Goal: Transaction & Acquisition: Book appointment/travel/reservation

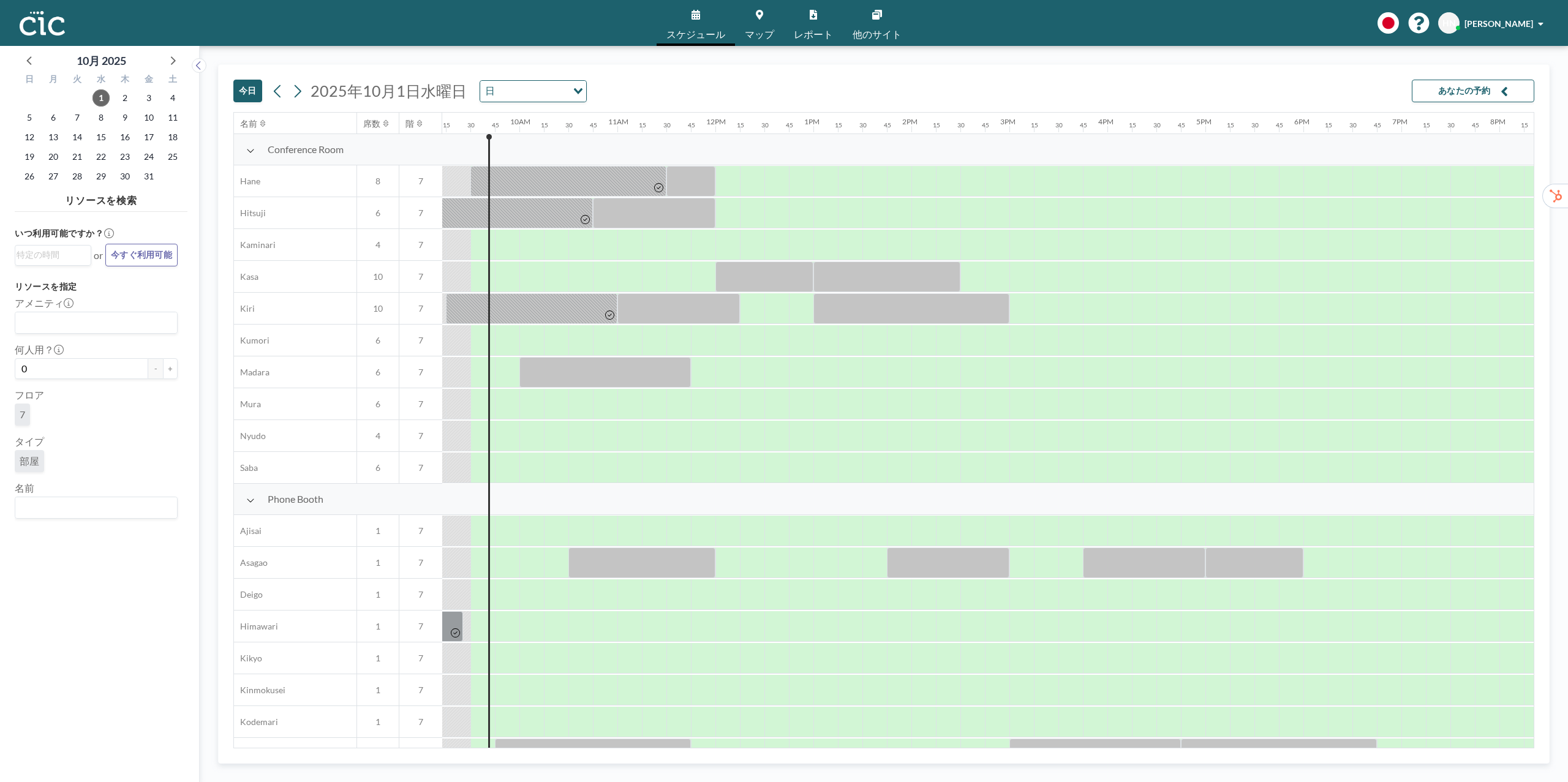
scroll to position [0, 907]
click at [105, 499] on div "Search for option" at bounding box center [94, 506] width 156 height 18
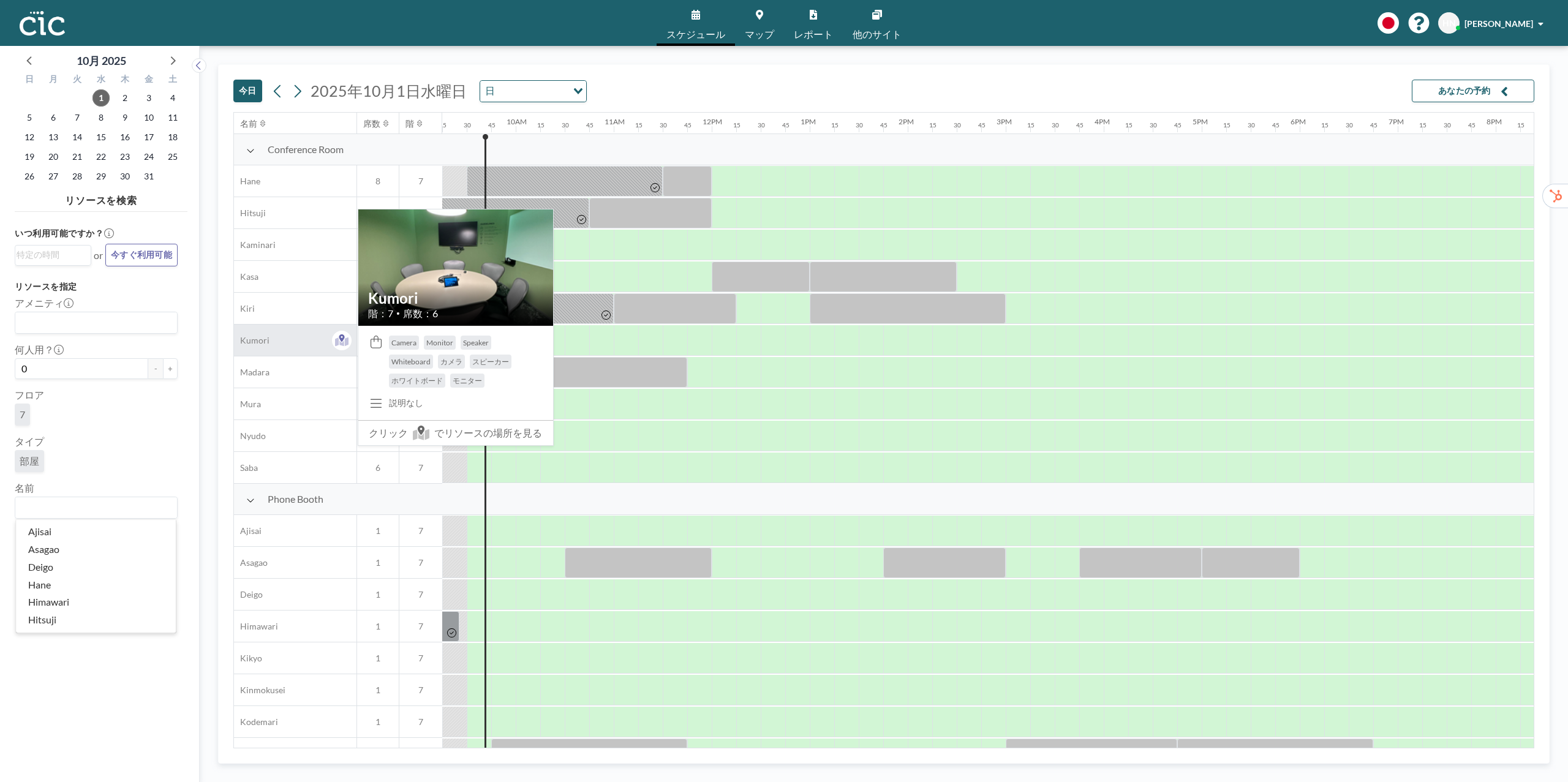
click at [261, 344] on span "Kumori" at bounding box center [251, 340] width 36 height 11
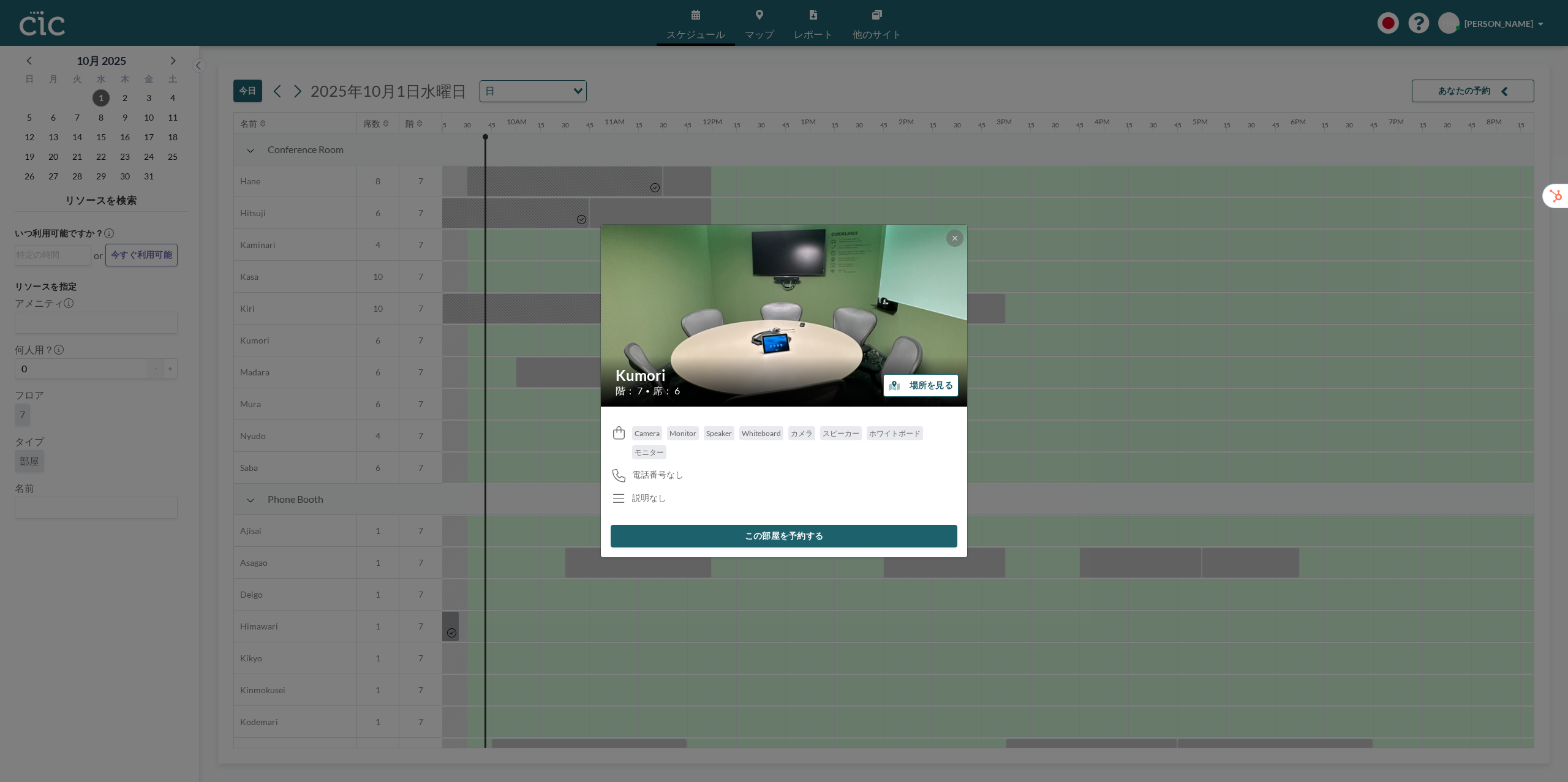
click at [943, 382] on button "場所を見る" at bounding box center [921, 385] width 76 height 22
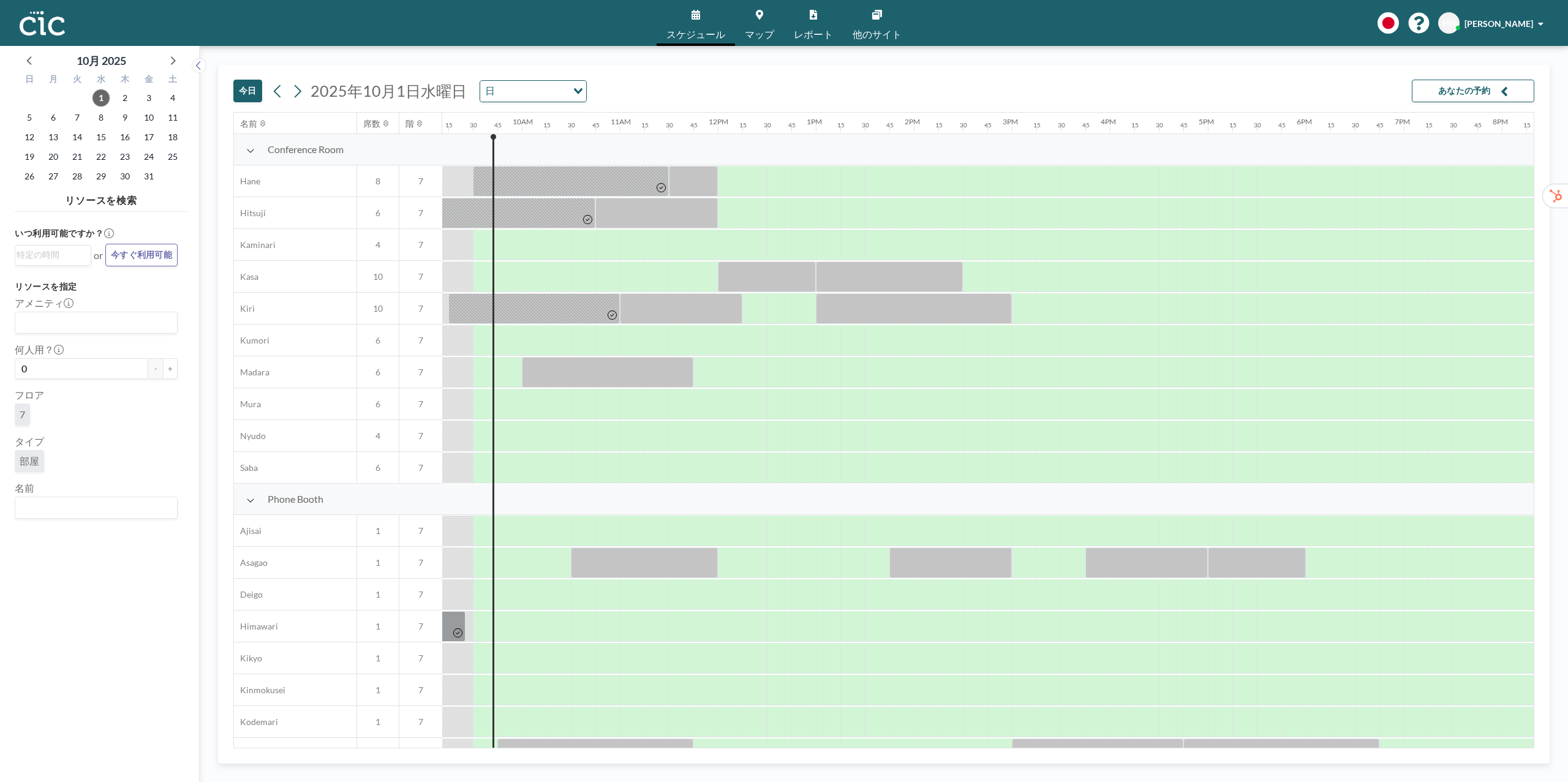
scroll to position [0, 907]
click at [111, 514] on input "Search for option" at bounding box center [93, 507] width 154 height 16
click at [66, 551] on li "Wata" at bounding box center [96, 550] width 160 height 17
type input "Wa"
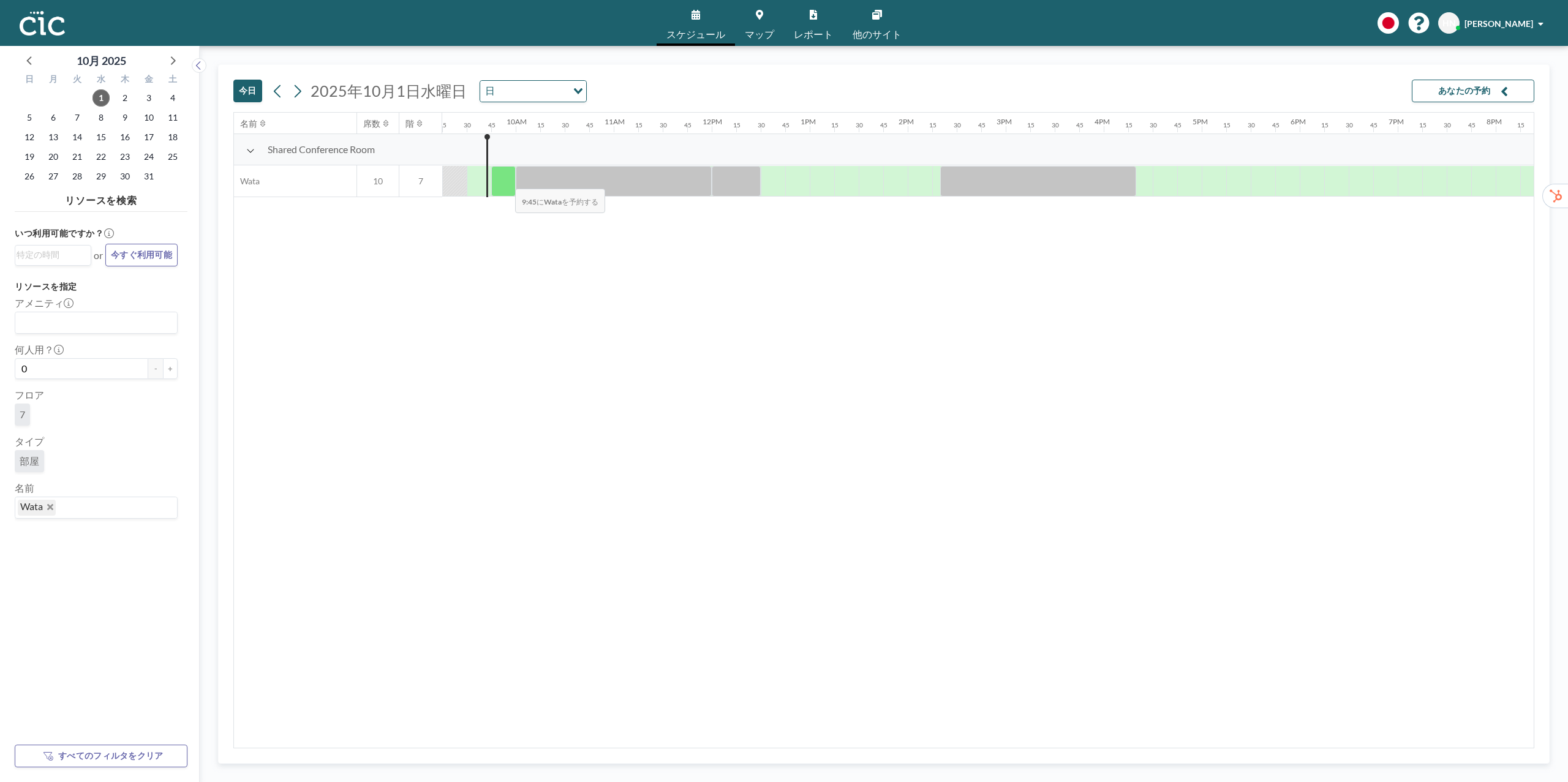
click at [506, 181] on div at bounding box center [503, 181] width 24 height 31
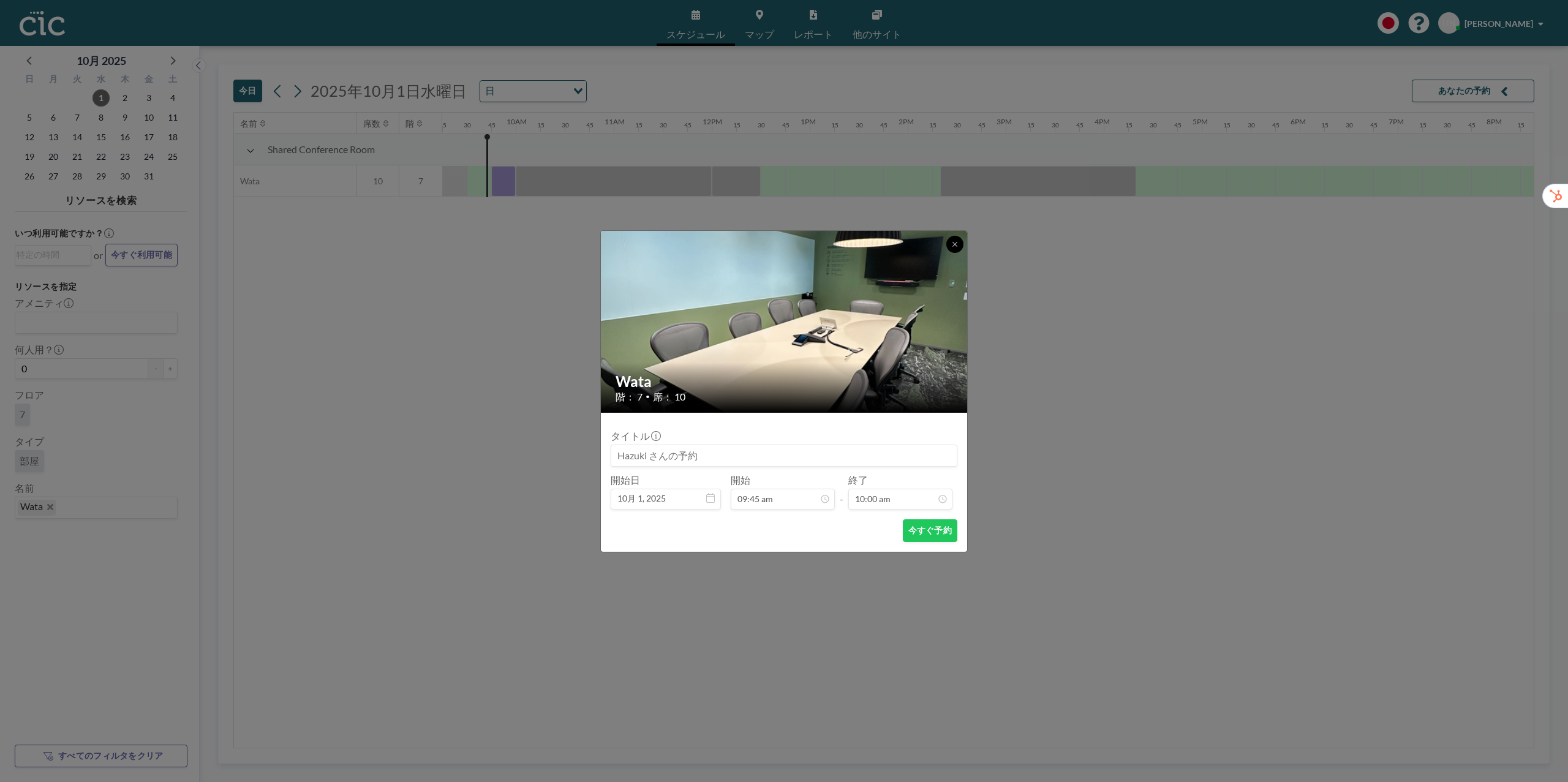
click at [956, 250] on button at bounding box center [954, 244] width 17 height 17
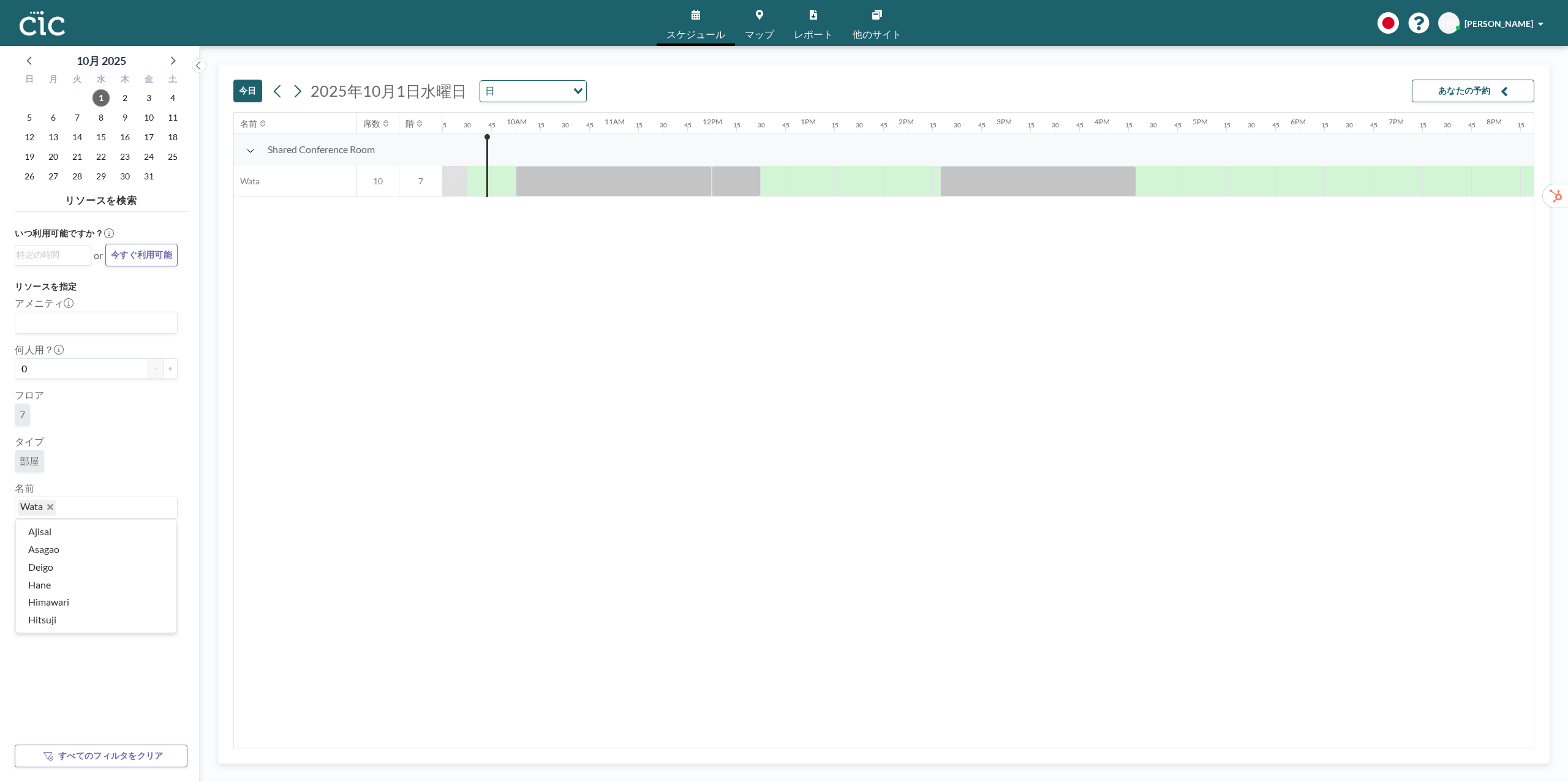
click at [63, 514] on input "Search for option" at bounding box center [113, 507] width 113 height 16
click at [49, 510] on icon "Deselect Wata" at bounding box center [50, 507] width 6 height 6
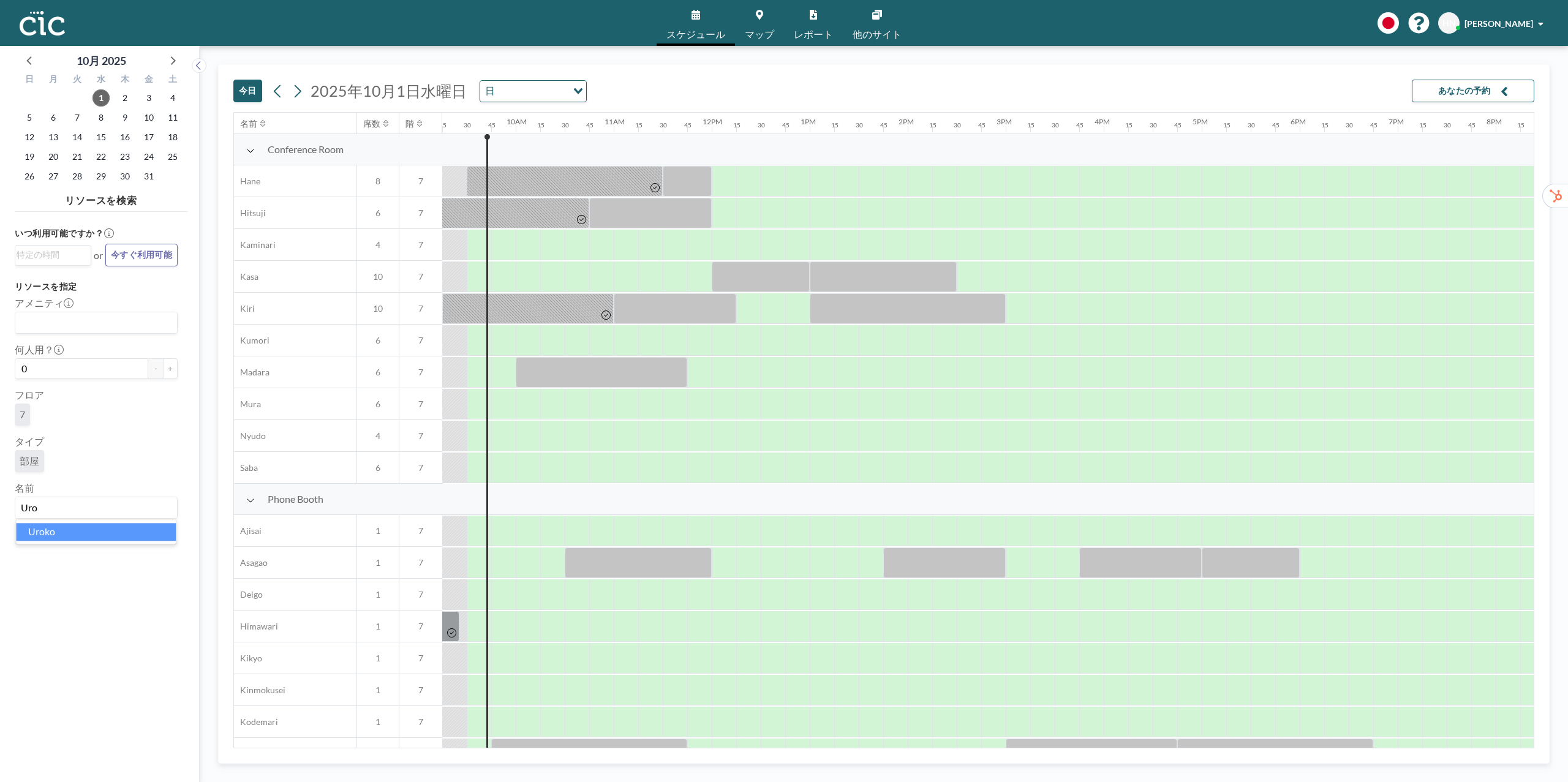
scroll to position [0, 0]
type input "Uroko"
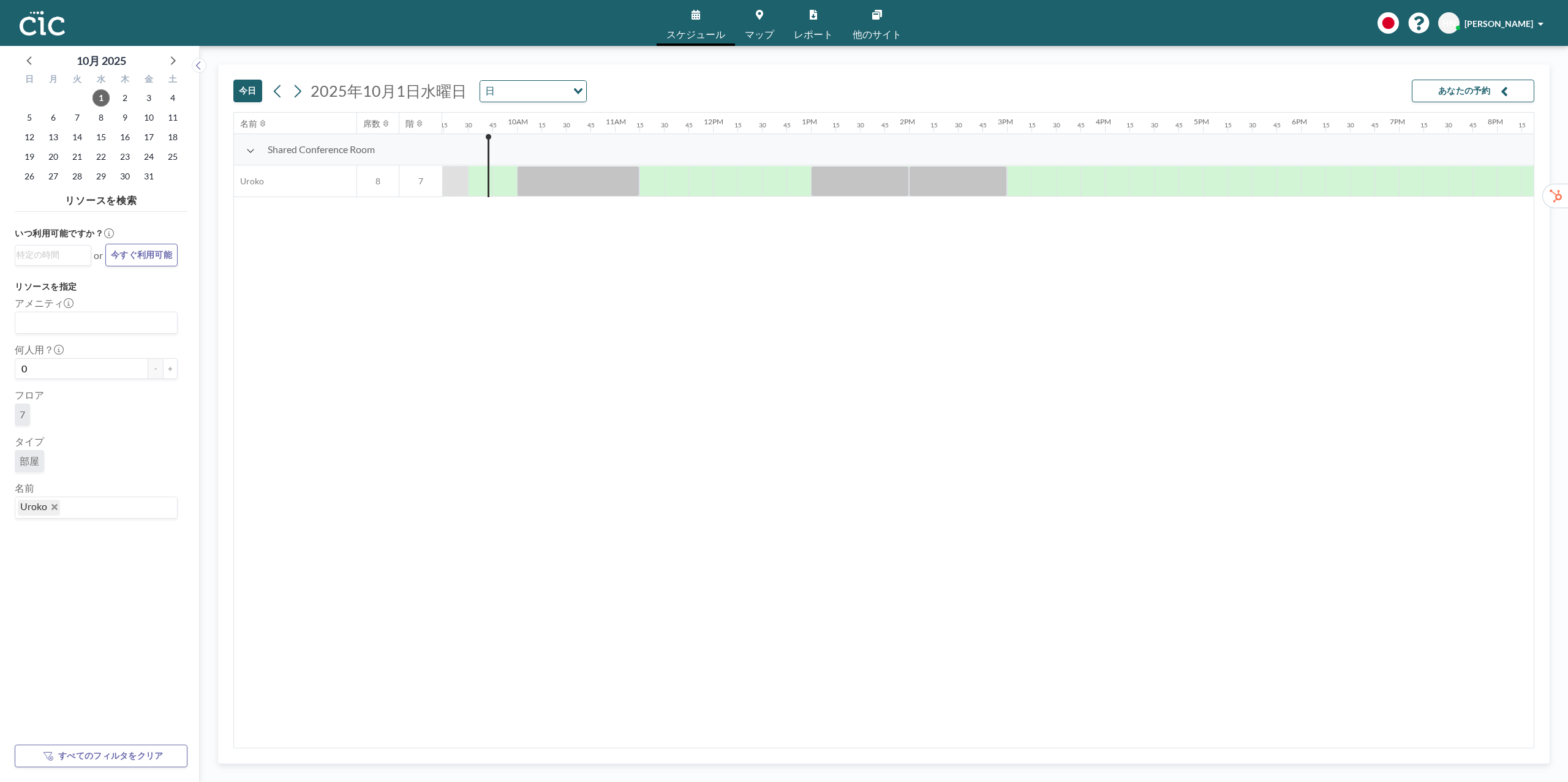
scroll to position [0, 907]
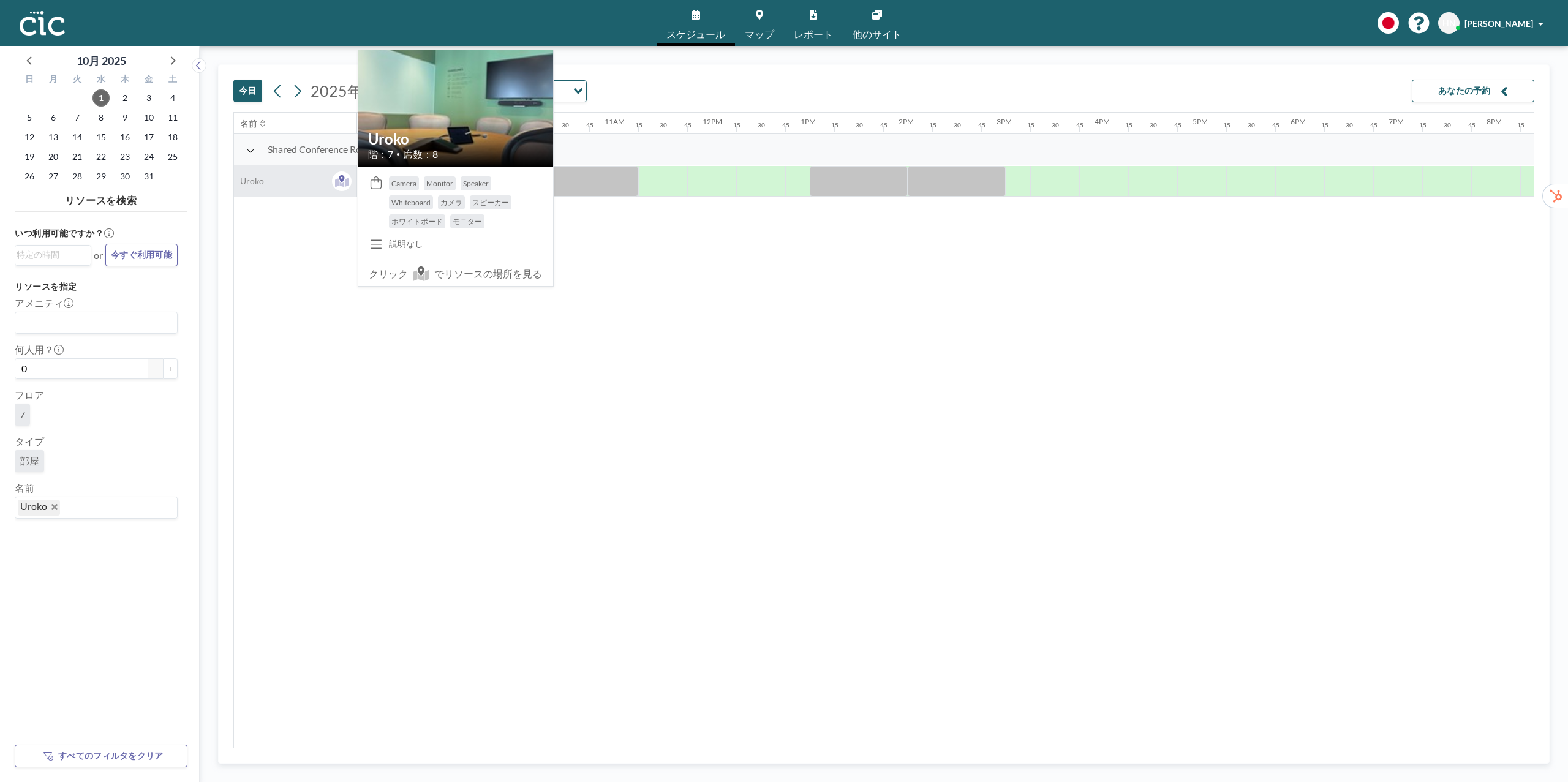
click at [277, 180] on div "Uroko" at bounding box center [295, 181] width 122 height 31
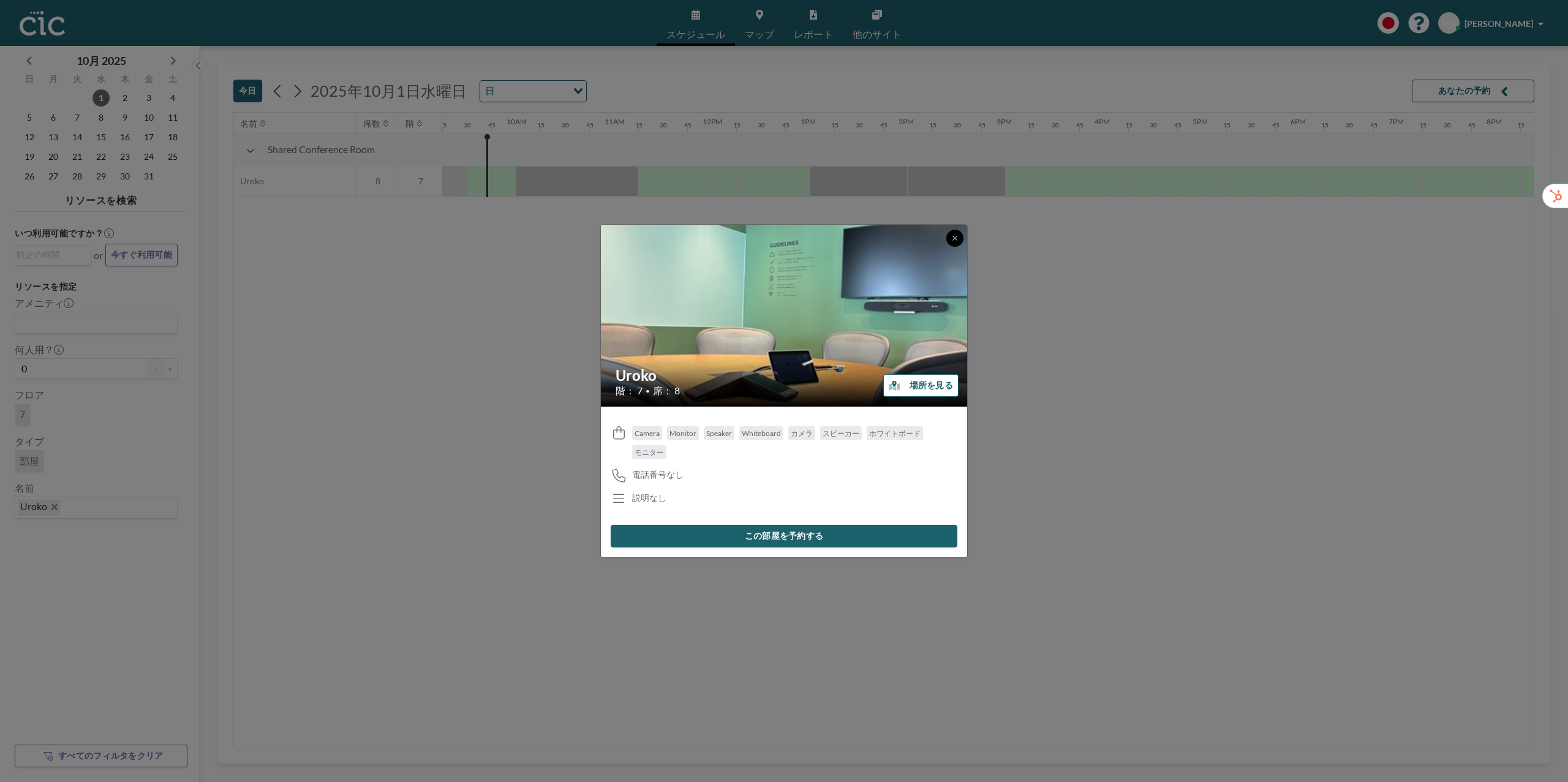
click at [963, 240] on div at bounding box center [954, 238] width 17 height 17
click at [956, 242] on button at bounding box center [954, 238] width 17 height 17
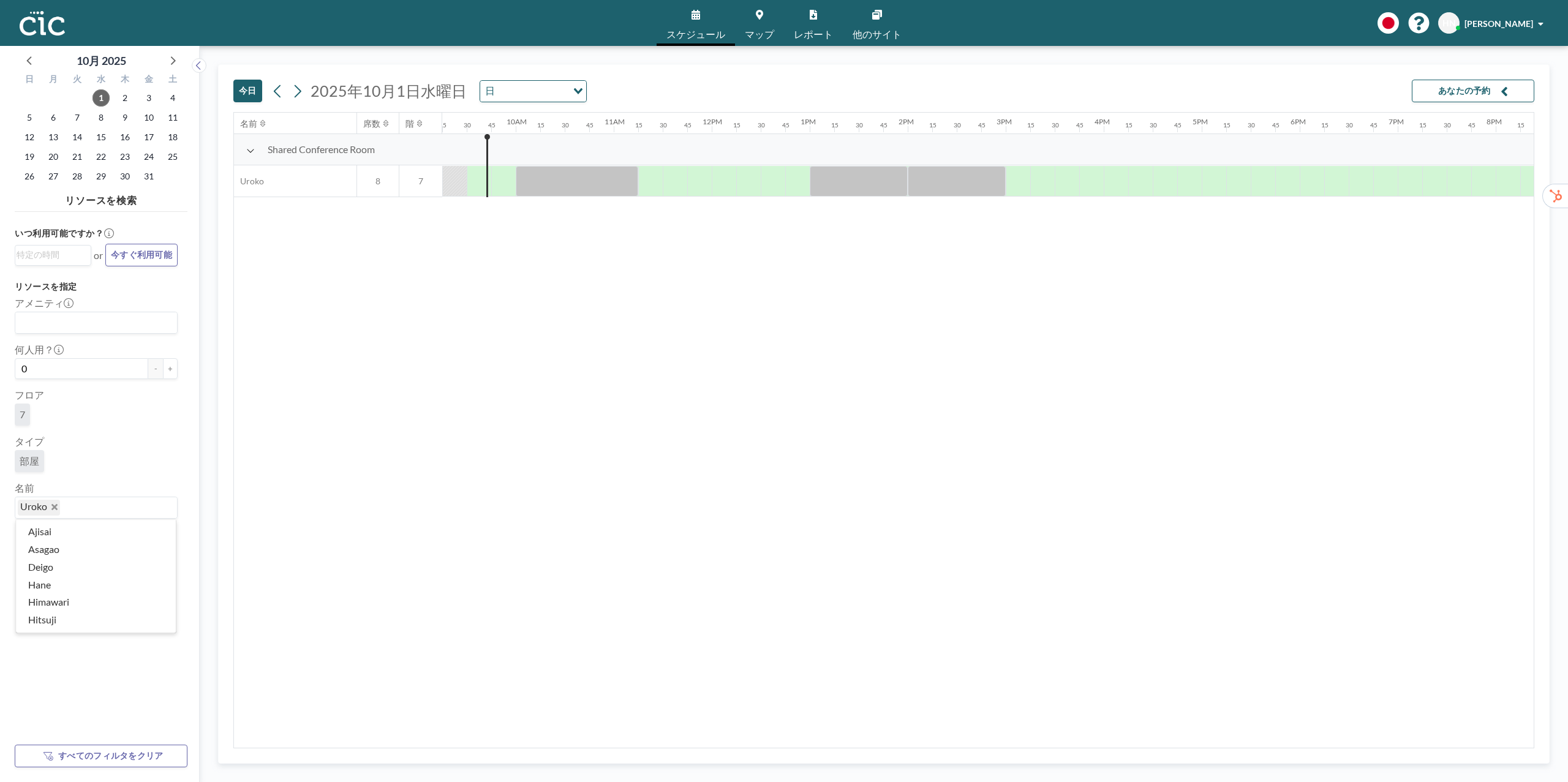
click at [105, 509] on input "Search for option" at bounding box center [116, 507] width 109 height 16
click at [53, 509] on icon "Deselect Uroko" at bounding box center [54, 507] width 6 height 6
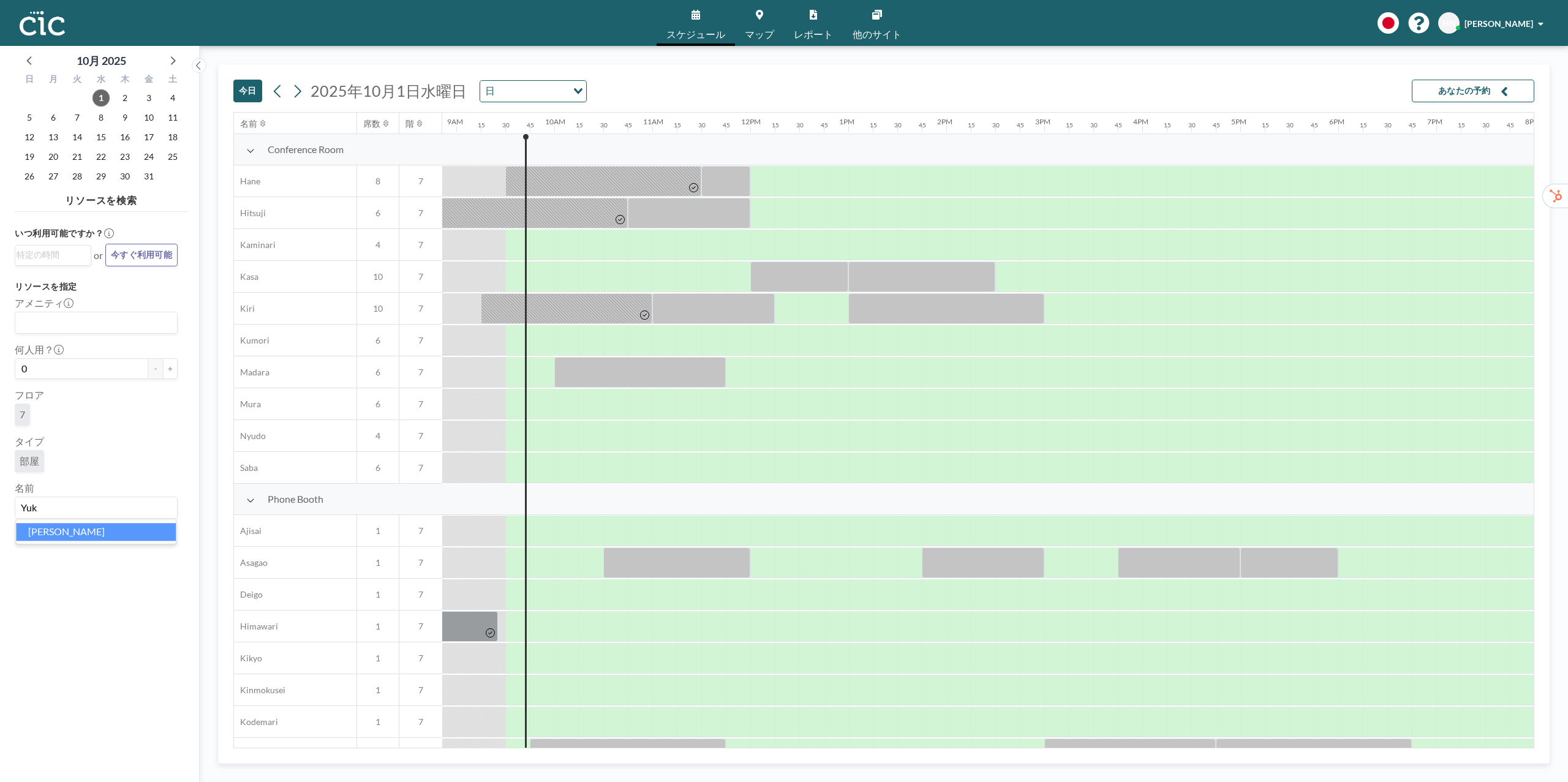
scroll to position [0, 907]
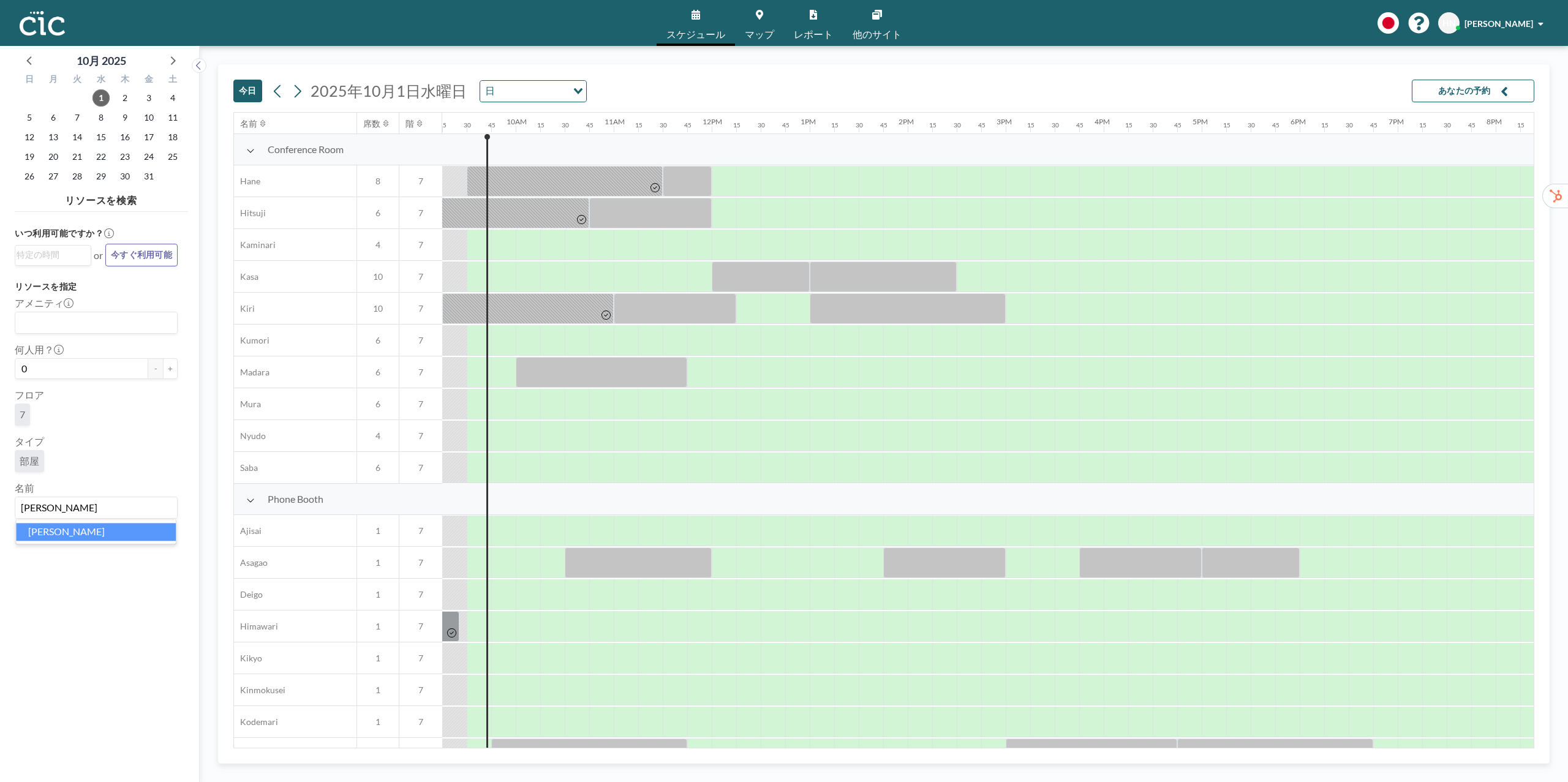
type input "[PERSON_NAME]"
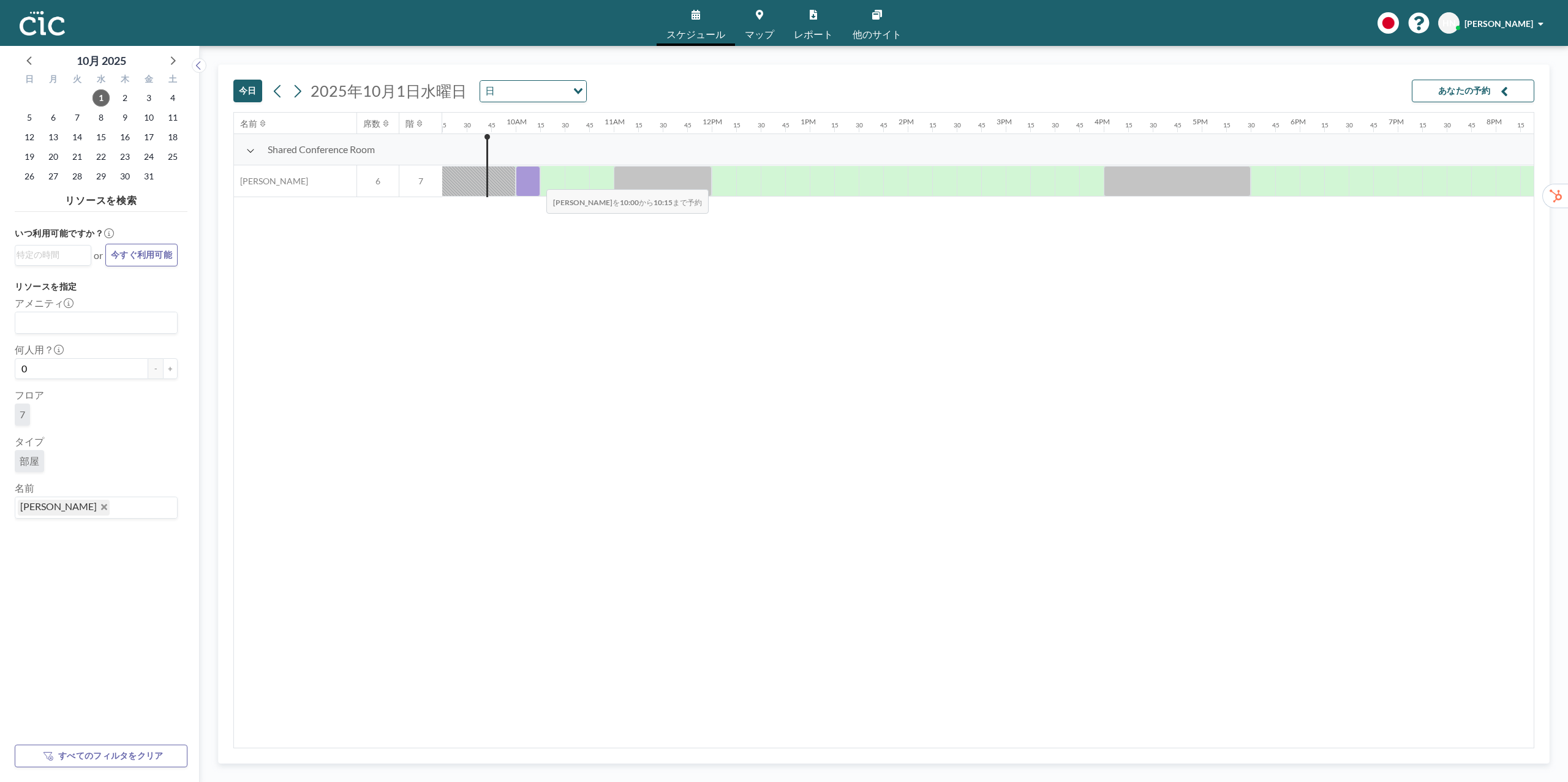
click at [537, 181] on div at bounding box center [527, 181] width 24 height 31
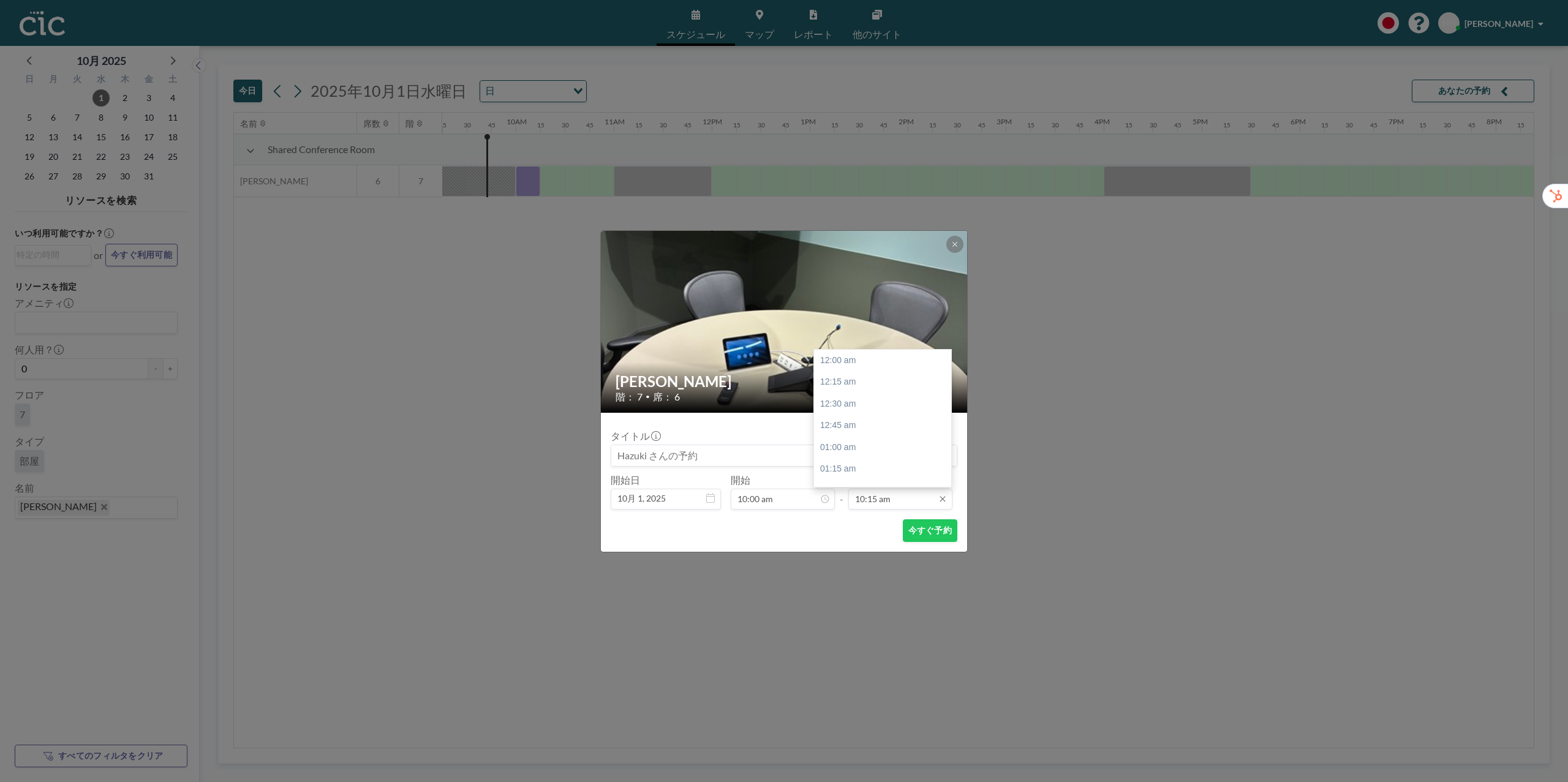
scroll to position [893, 0]
click at [904, 495] on input "10:15 am" at bounding box center [901, 498] width 104 height 21
click at [897, 412] on div "10:45 am" at bounding box center [883, 404] width 137 height 22
click at [882, 500] on input "10:45 am" at bounding box center [901, 498] width 104 height 21
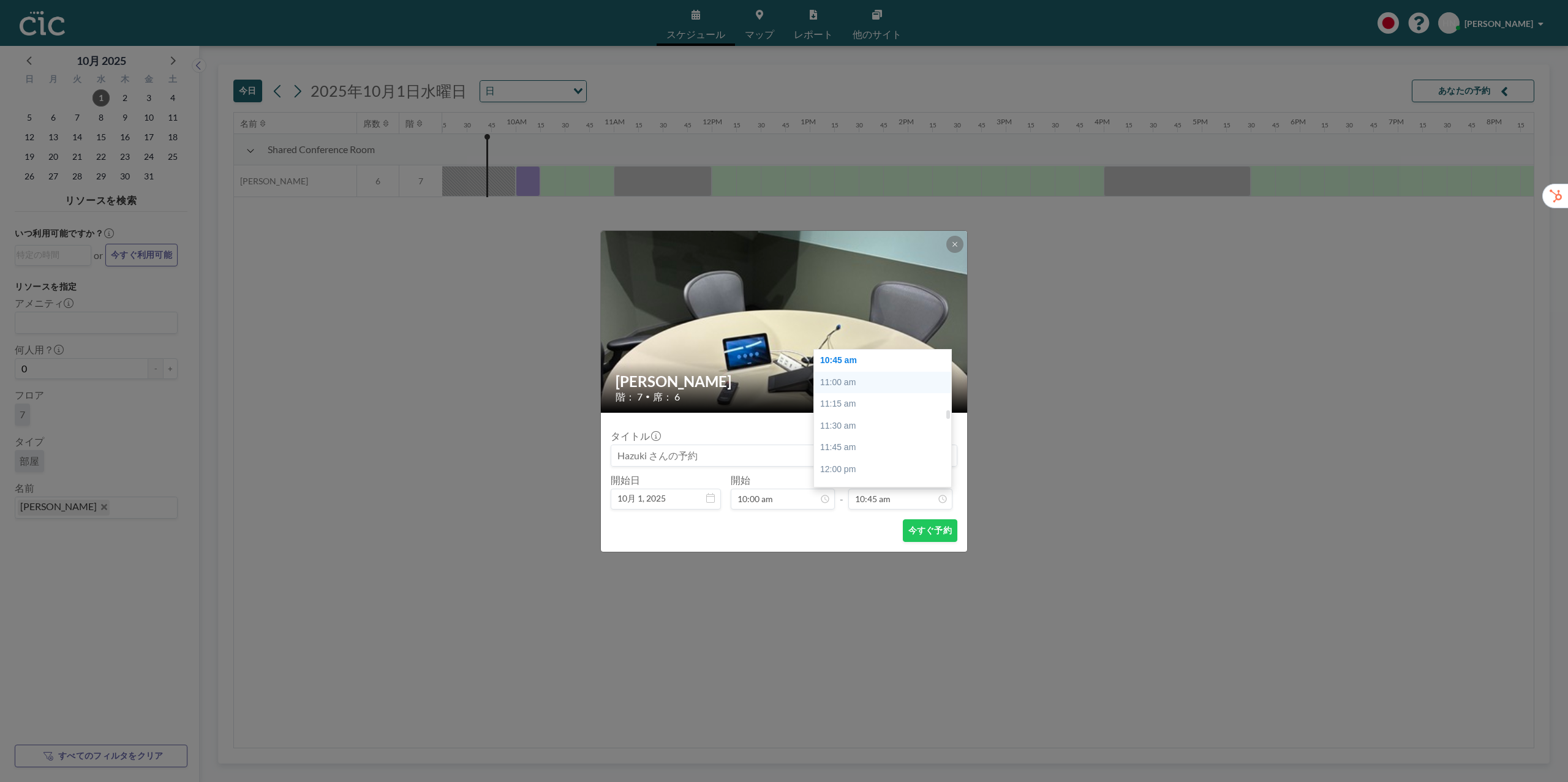
click at [889, 379] on div "11:00 am" at bounding box center [883, 382] width 137 height 22
type input "11:00 am"
click at [926, 532] on button "今すぐ予約" at bounding box center [930, 530] width 54 height 22
